Goal: Task Accomplishment & Management: Use online tool/utility

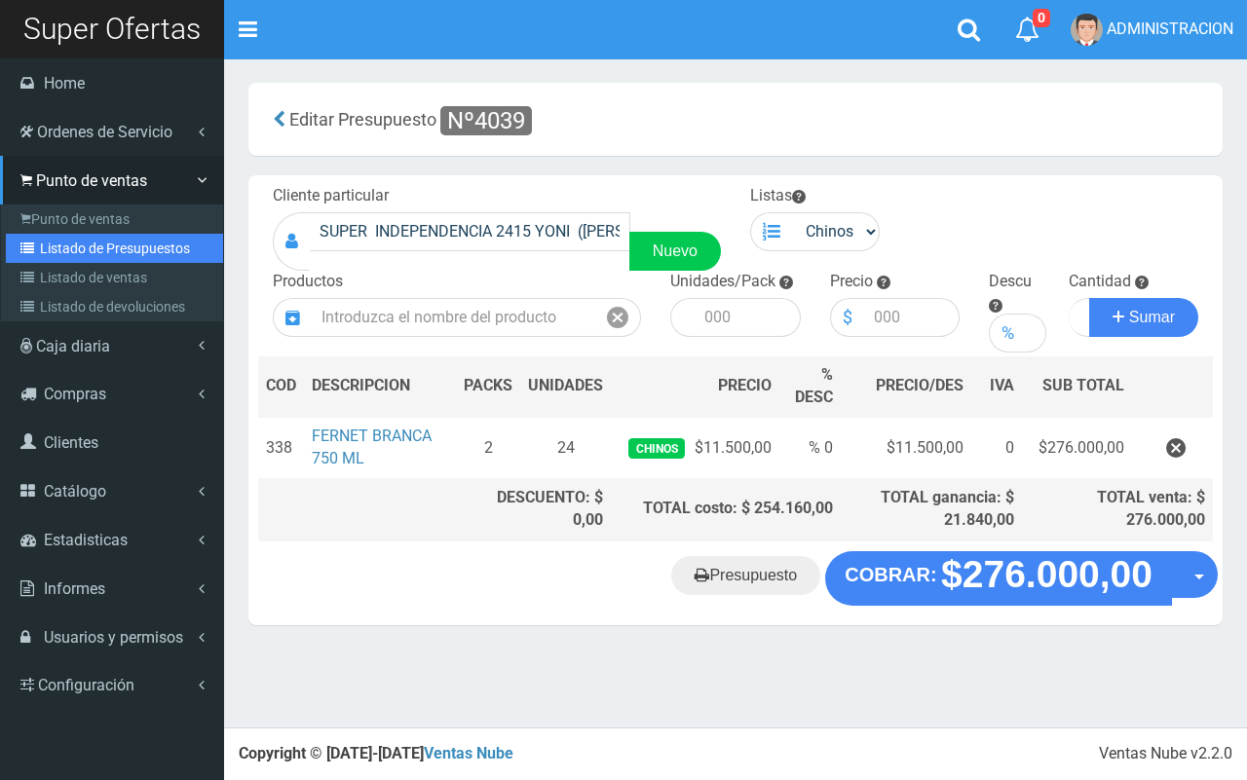
click at [37, 253] on icon at bounding box center [29, 249] width 19 height 14
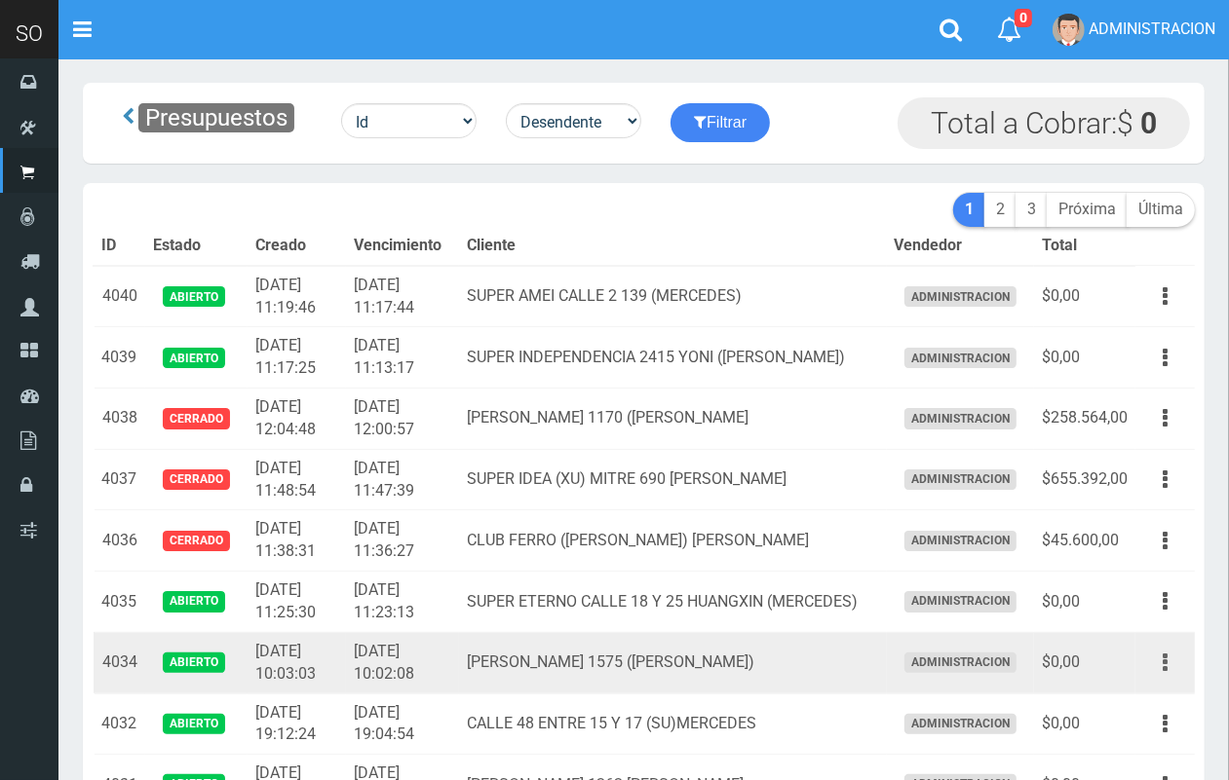
drag, startPoint x: 1175, startPoint y: 655, endPoint x: 1145, endPoint y: 698, distance: 52.4
click at [1174, 656] on button "button" at bounding box center [1165, 663] width 44 height 34
click at [1141, 707] on link "Editar" at bounding box center [1109, 710] width 154 height 43
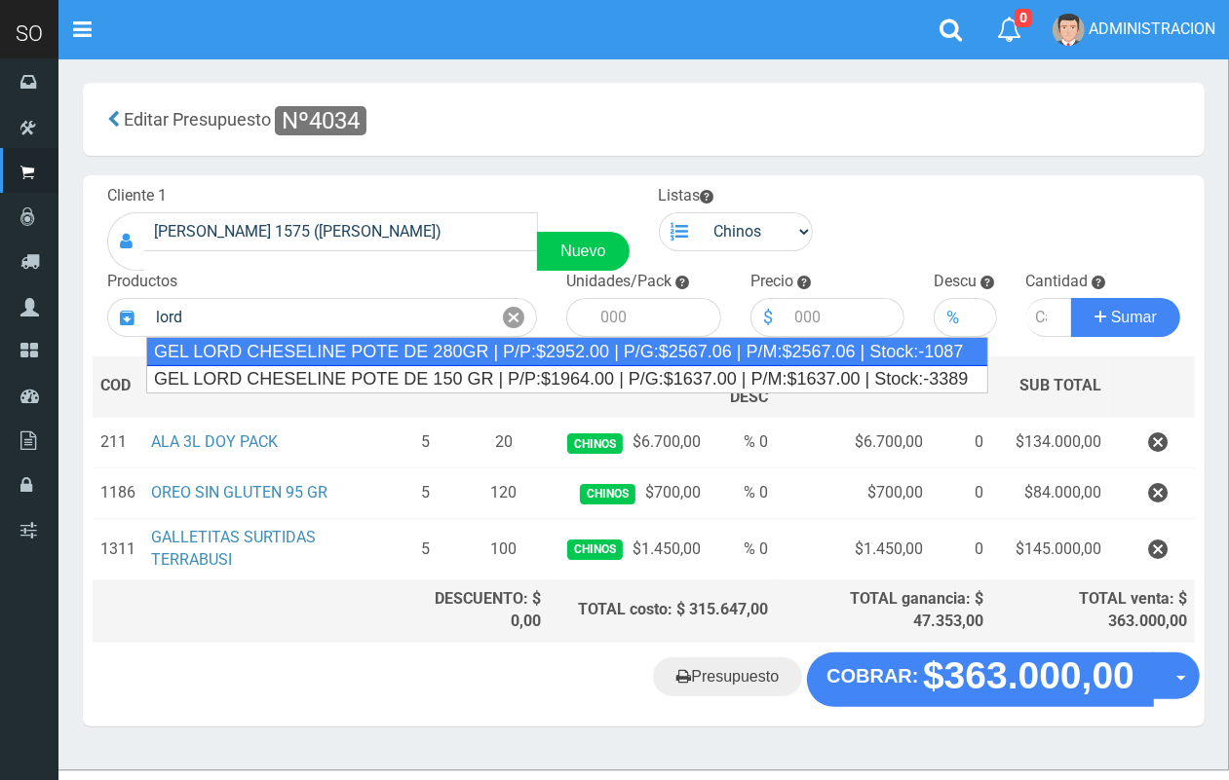
click at [438, 359] on div "GEL LORD CHESELINE POTE DE 280GR | P/P:$2952.00 | P/G:$2567.06 | P/M:$2567.06 |…" at bounding box center [567, 351] width 842 height 29
type input "GEL LORD CHESELINE POTE DE 280GR | P/P:$2952.00 | P/G:$2567.06 | P/M:$2567.06 |…"
type input "6"
type input "2952.00"
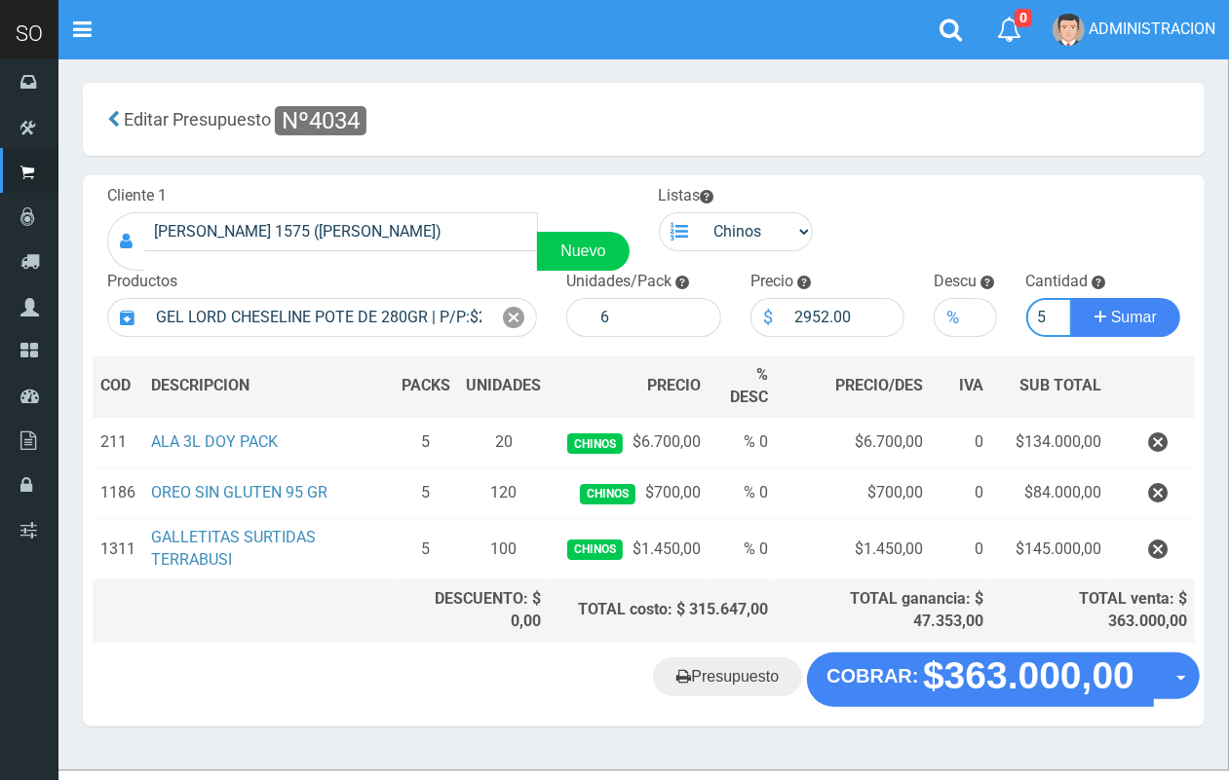
scroll to position [0, 2]
type input "5"
click at [1071, 298] on button "Sumar" at bounding box center [1125, 317] width 109 height 39
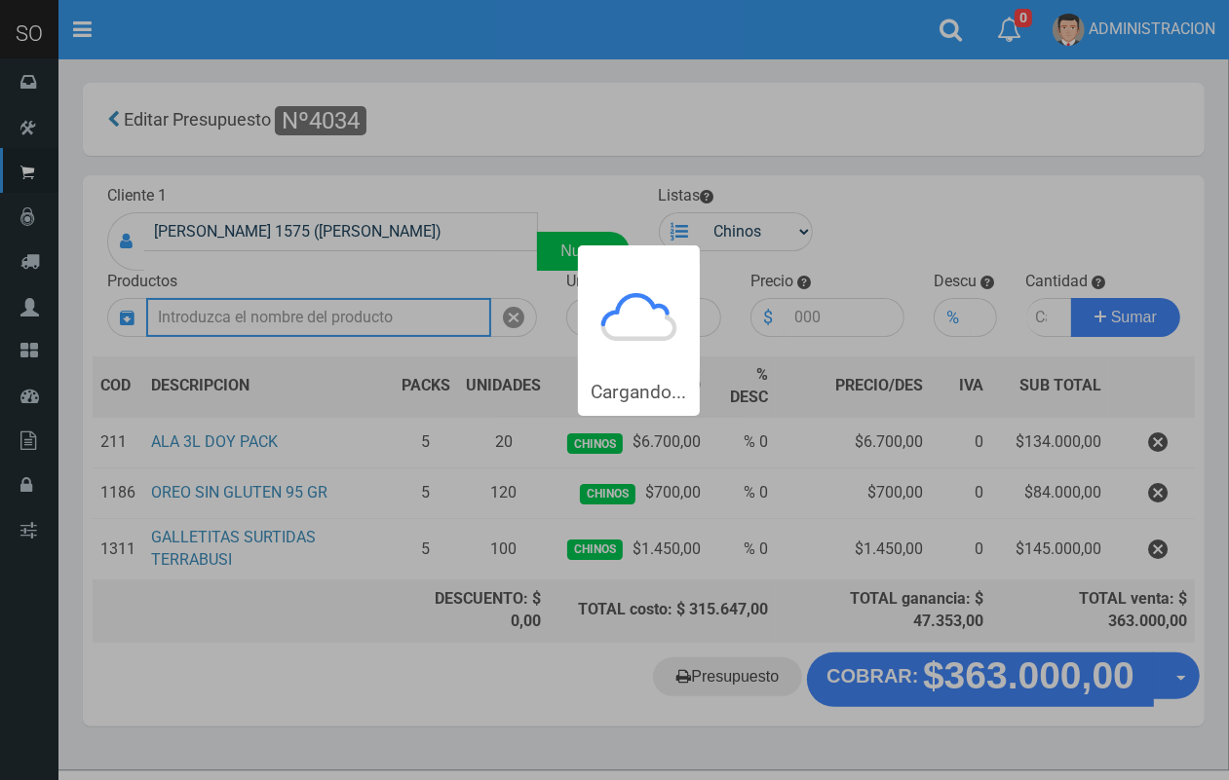
scroll to position [0, 0]
